Goal: Information Seeking & Learning: Learn about a topic

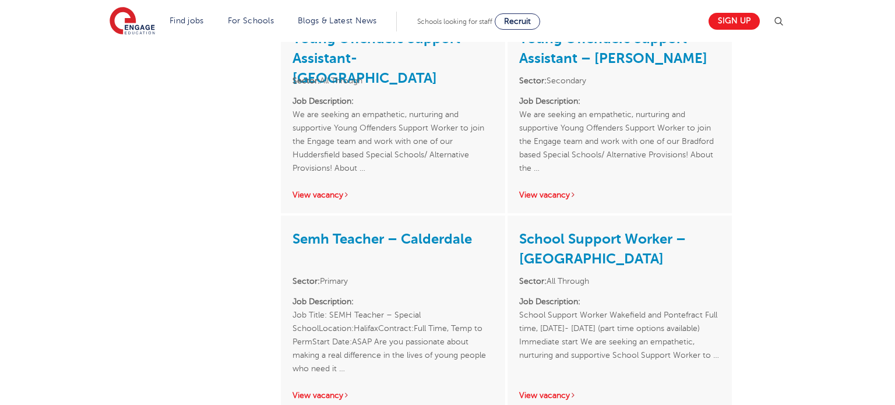
scroll to position [430, 0]
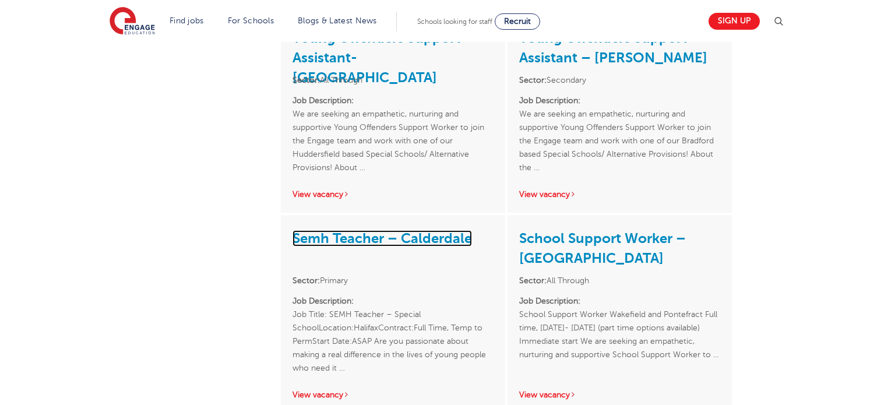
click at [410, 230] on link "Semh Teacher – Calderdale" at bounding box center [381, 238] width 179 height 16
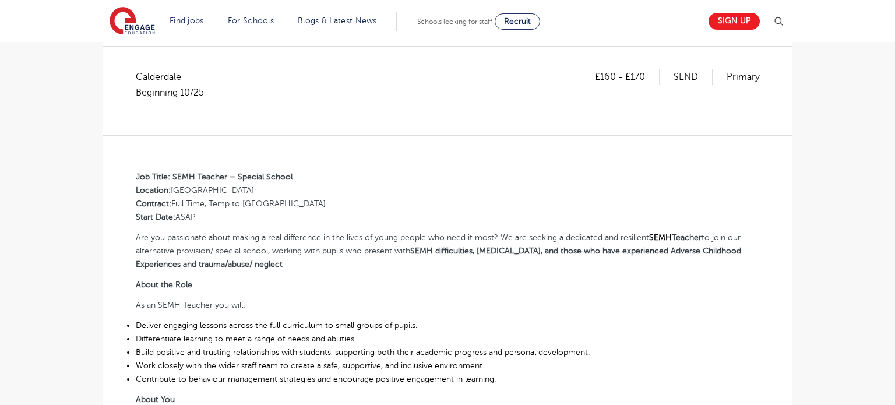
scroll to position [206, 0]
click at [135, 174] on div "£160 - £170 SEND Primary Calderdale Beginning 10/25 Job Title: SEMH Teacher – S…" at bounding box center [447, 390] width 671 height 640
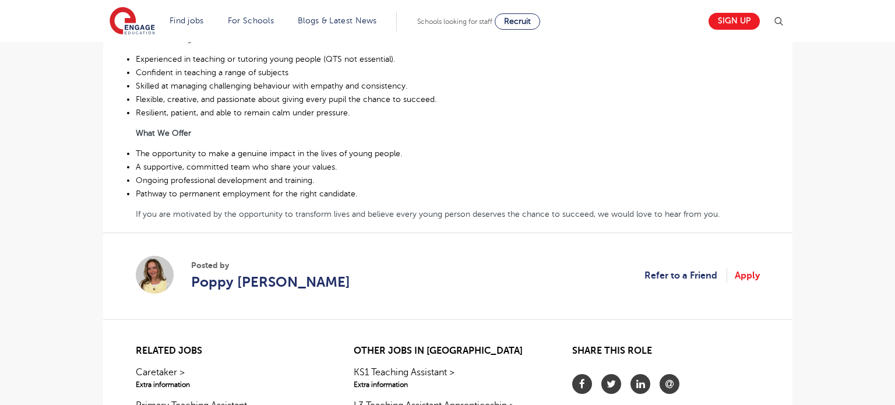
scroll to position [436, 0]
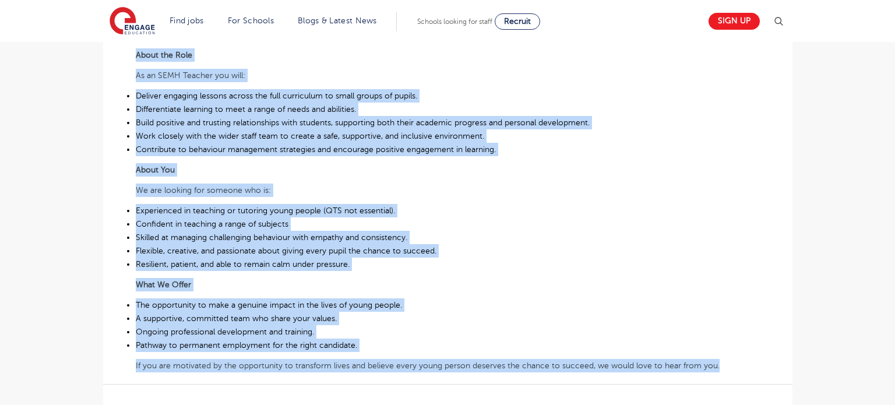
drag, startPoint x: 135, startPoint y: 174, endPoint x: 780, endPoint y: 358, distance: 670.9
click at [780, 358] on div "£160 - £170 SEND Primary Calderdale Beginning 10/25 Job Title: SEMH Teacher – S…" at bounding box center [447, 160] width 671 height 640
copy div "Lor Ipsum: DOLO Sitamet – Consect Adipis Elitsedd: Eiusmod Temporin: Utla Etdo,…"
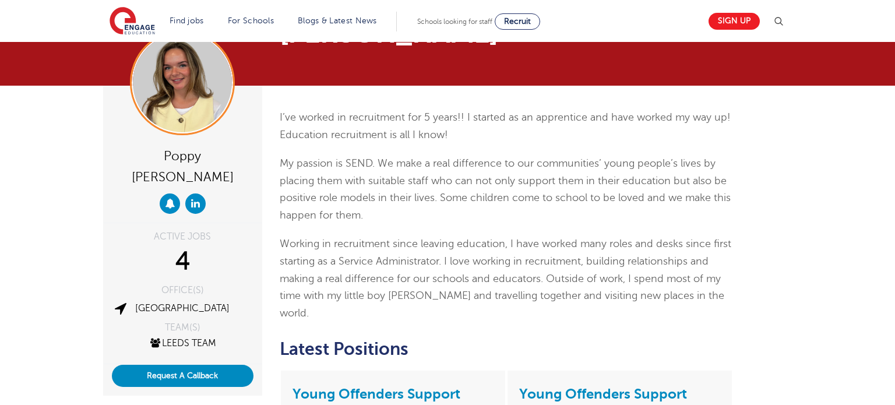
scroll to position [75, 0]
